Goal: Use online tool/utility

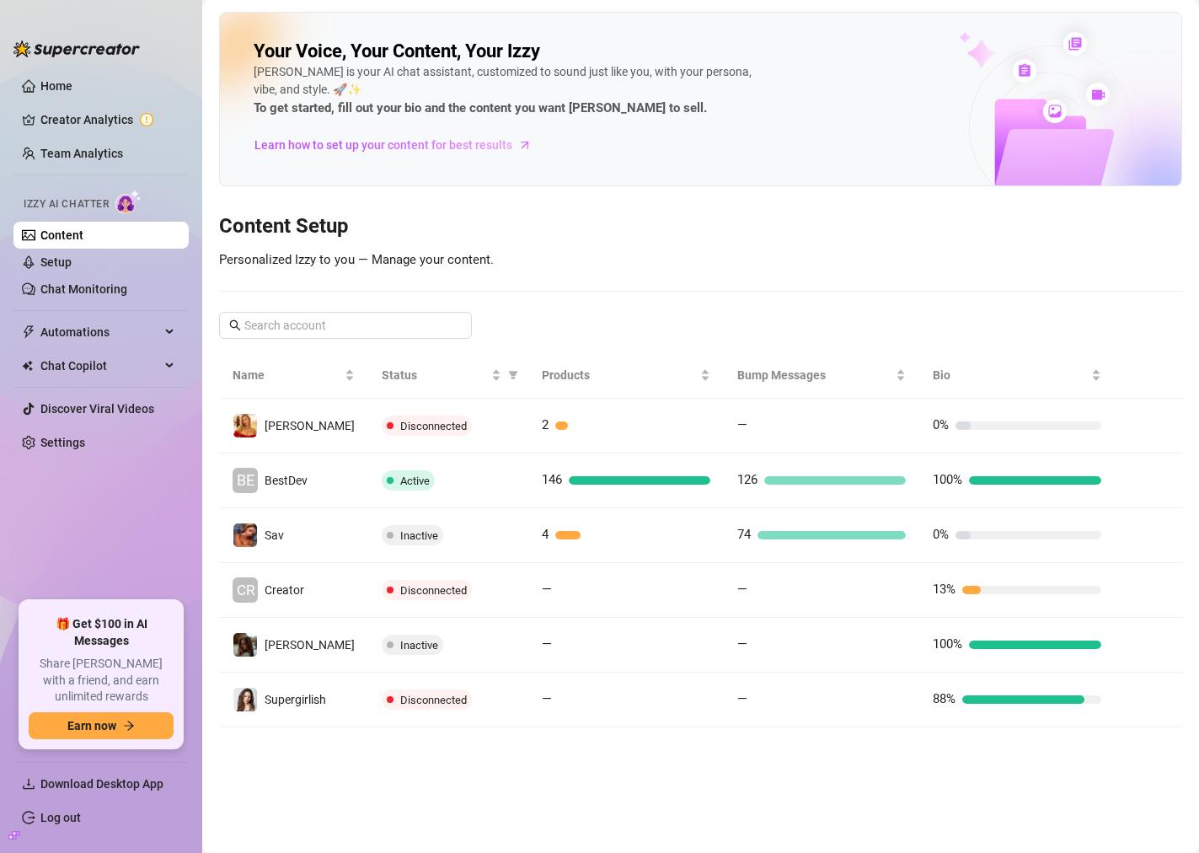
click at [571, 70] on div "Izzy is your AI chat assistant, customized to sound just like you, with your pe…" at bounding box center [507, 91] width 506 height 56
